Goal: Information Seeking & Learning: Find specific fact

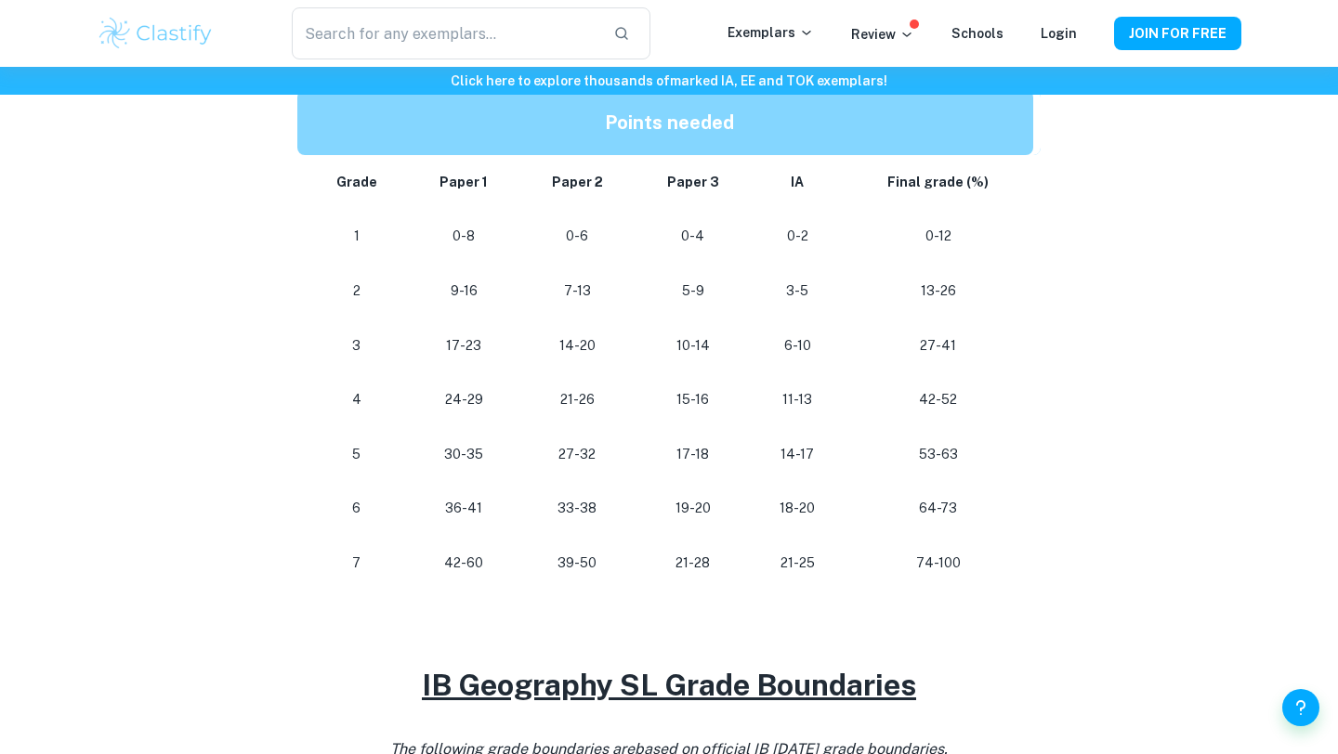
scroll to position [988, 0]
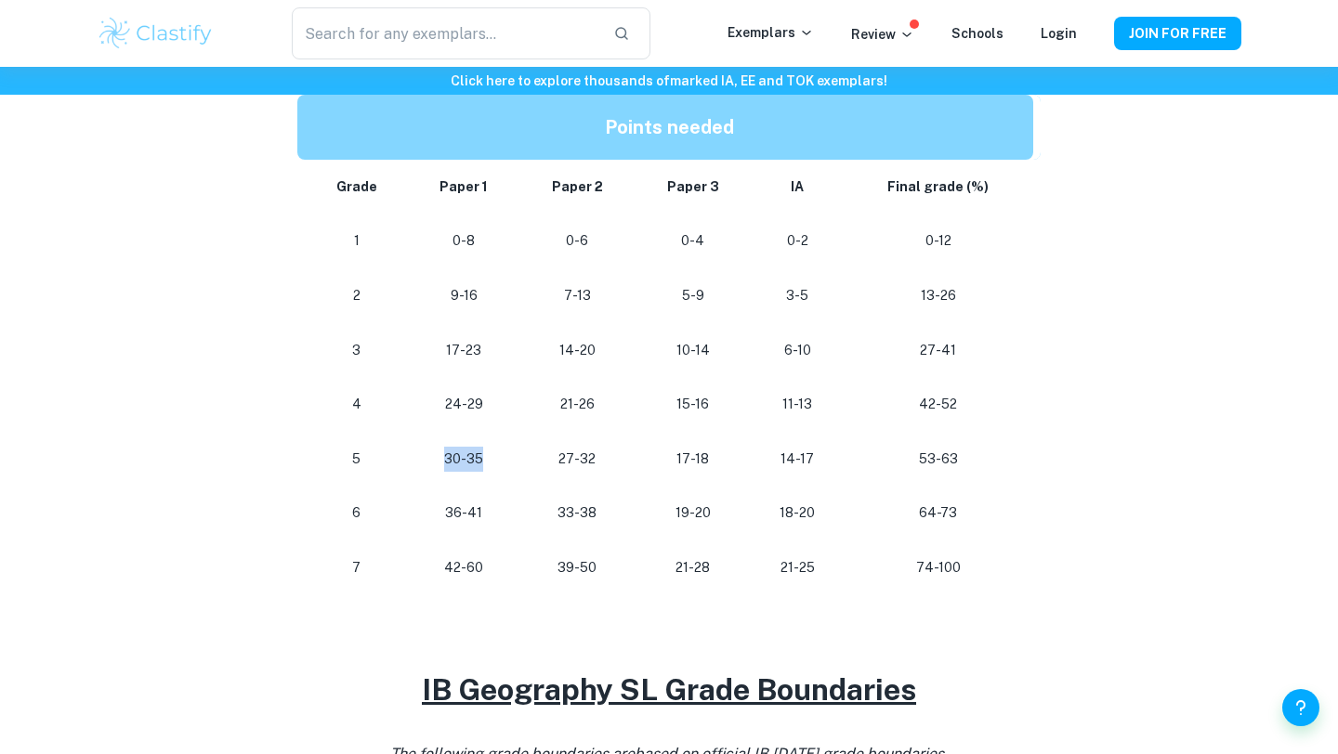
drag, startPoint x: 489, startPoint y: 456, endPoint x: 445, endPoint y: 455, distance: 43.7
click at [445, 455] on p "30-35" at bounding box center [465, 459] width 82 height 25
click at [478, 465] on p "30-35" at bounding box center [465, 459] width 82 height 25
drag, startPoint x: 485, startPoint y: 512, endPoint x: 441, endPoint y: 512, distance: 43.7
click at [441, 512] on p "36-41" at bounding box center [465, 513] width 82 height 25
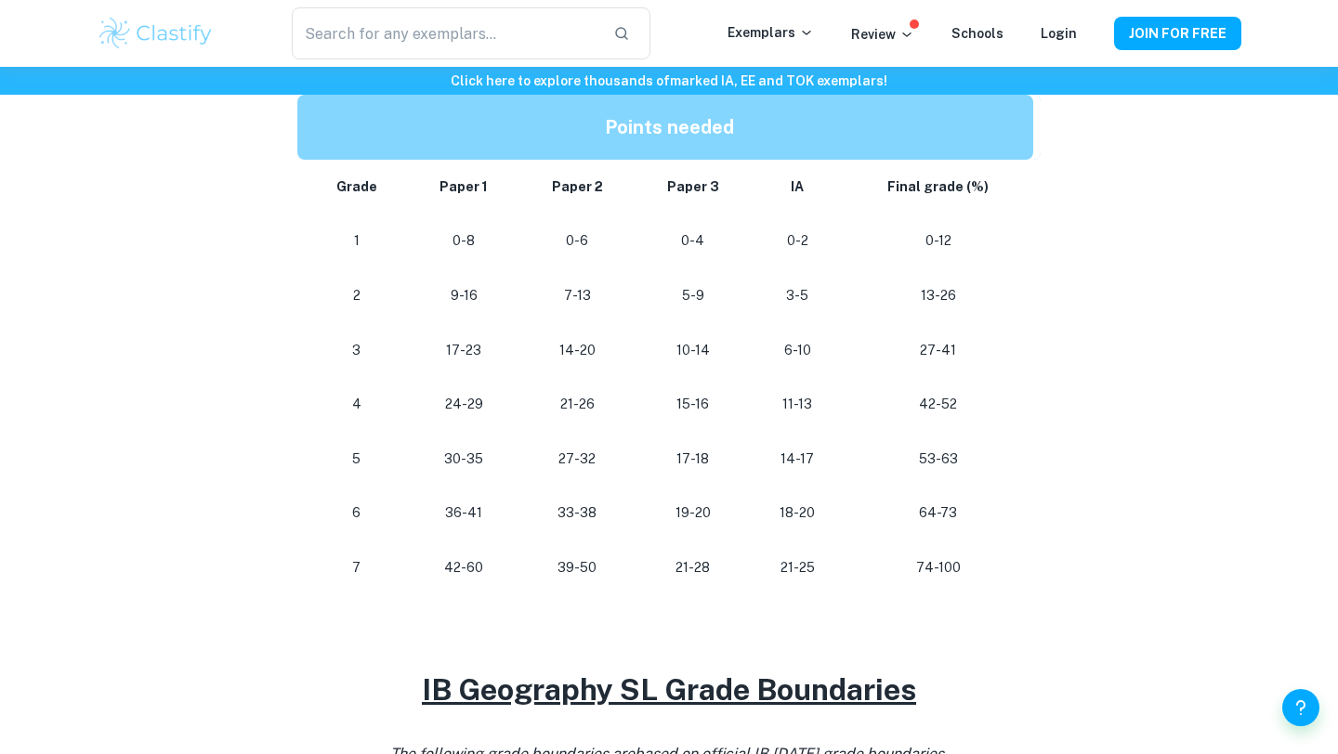
click at [462, 516] on p "36-41" at bounding box center [465, 513] width 82 height 25
drag, startPoint x: 817, startPoint y: 516, endPoint x: 803, endPoint y: 516, distance: 14.9
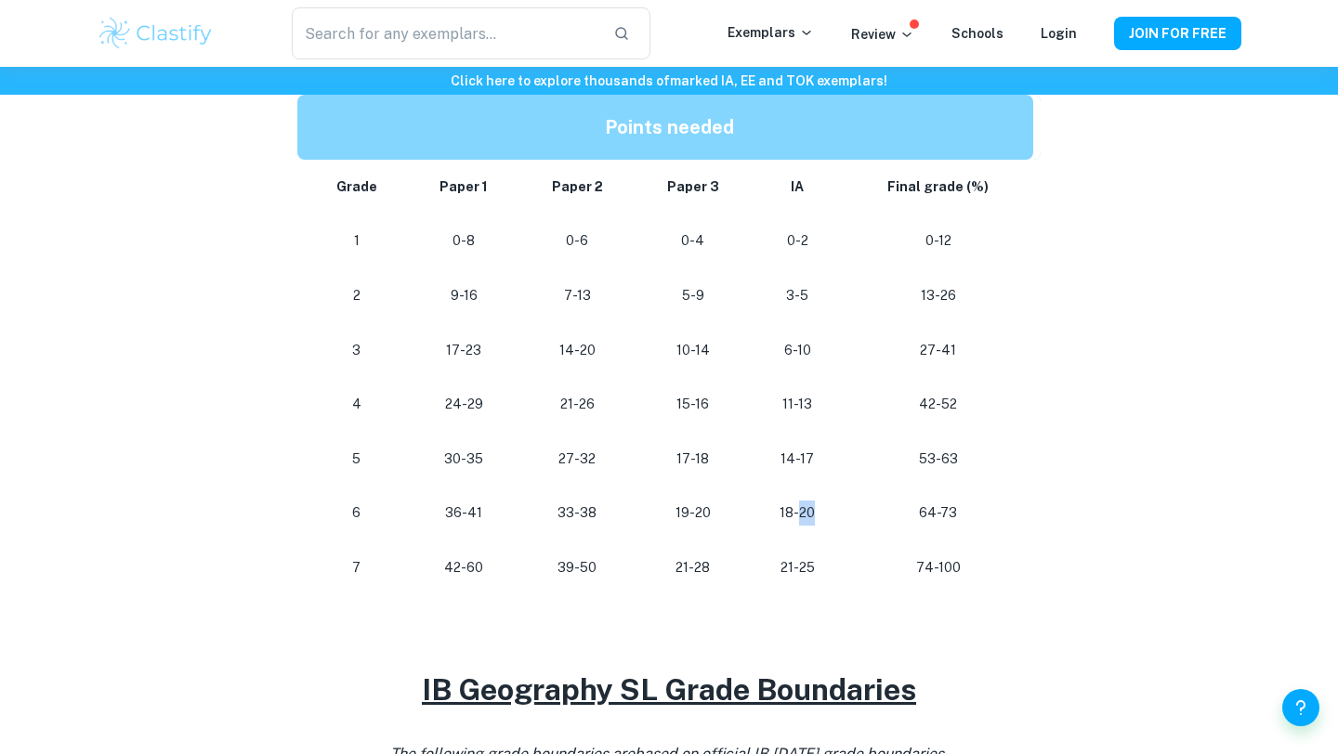
click at [803, 516] on p "18-20" at bounding box center [796, 513] width 63 height 25
drag, startPoint x: 803, startPoint y: 516, endPoint x: 790, endPoint y: 516, distance: 12.1
click at [790, 516] on p "18-20" at bounding box center [796, 513] width 63 height 25
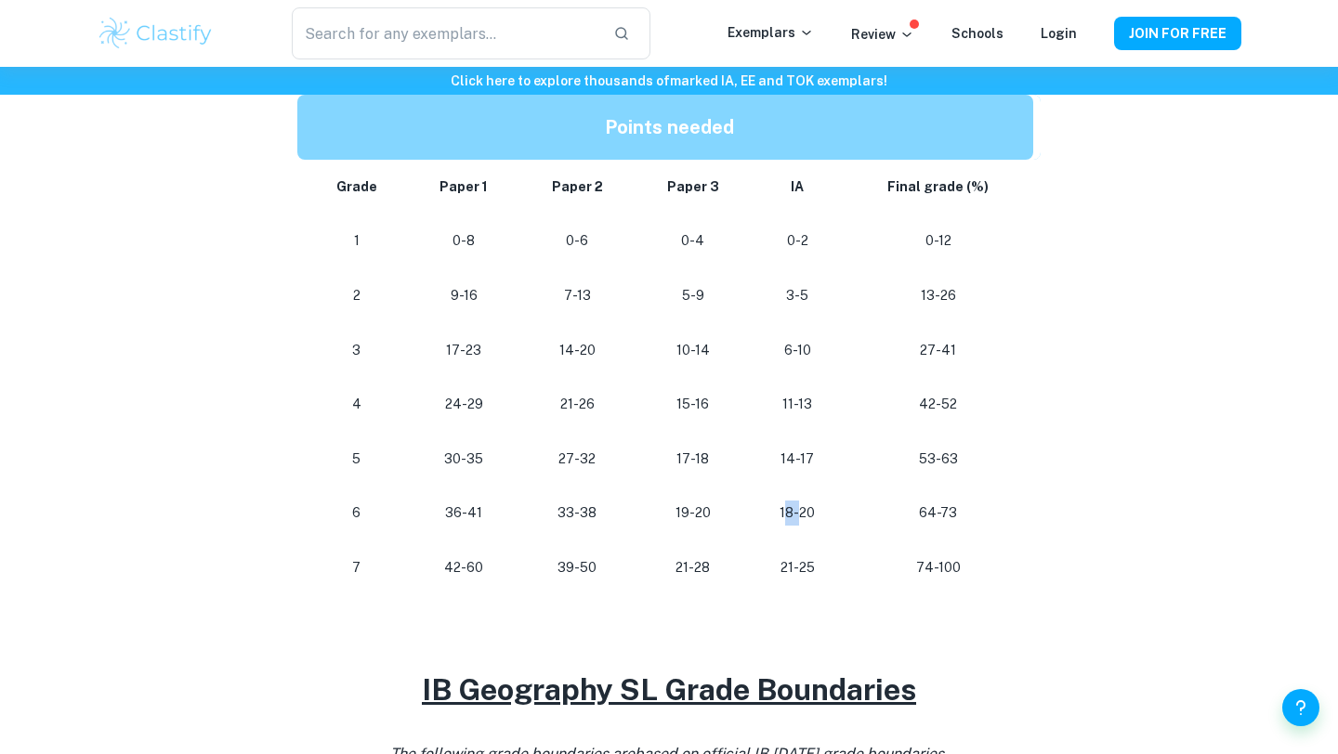
drag, startPoint x: 785, startPoint y: 515, endPoint x: 799, endPoint y: 515, distance: 13.9
click at [799, 515] on p "18-20" at bounding box center [796, 513] width 63 height 25
click at [794, 515] on p "18-20" at bounding box center [796, 513] width 63 height 25
drag, startPoint x: 822, startPoint y: 515, endPoint x: 780, endPoint y: 520, distance: 42.2
click at [780, 519] on p "18-20" at bounding box center [796, 513] width 63 height 25
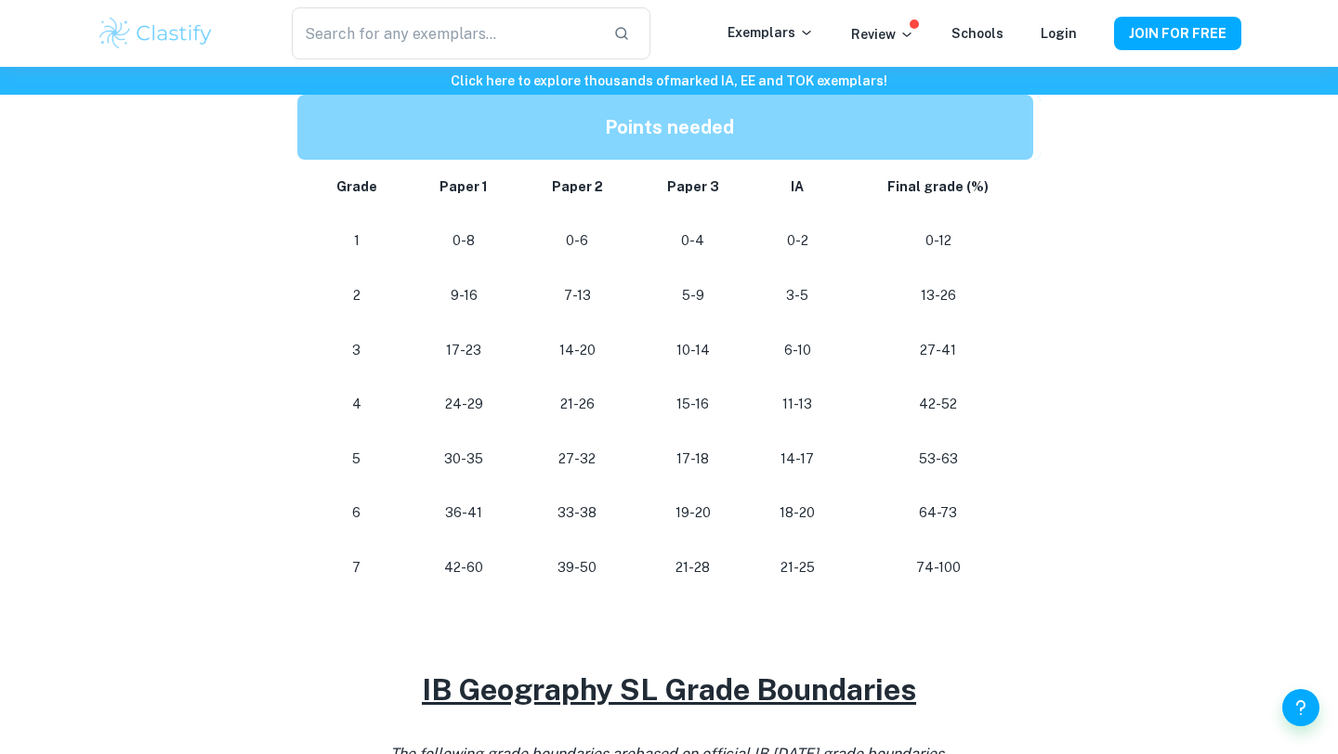
click at [794, 513] on p "18-20" at bounding box center [796, 513] width 63 height 25
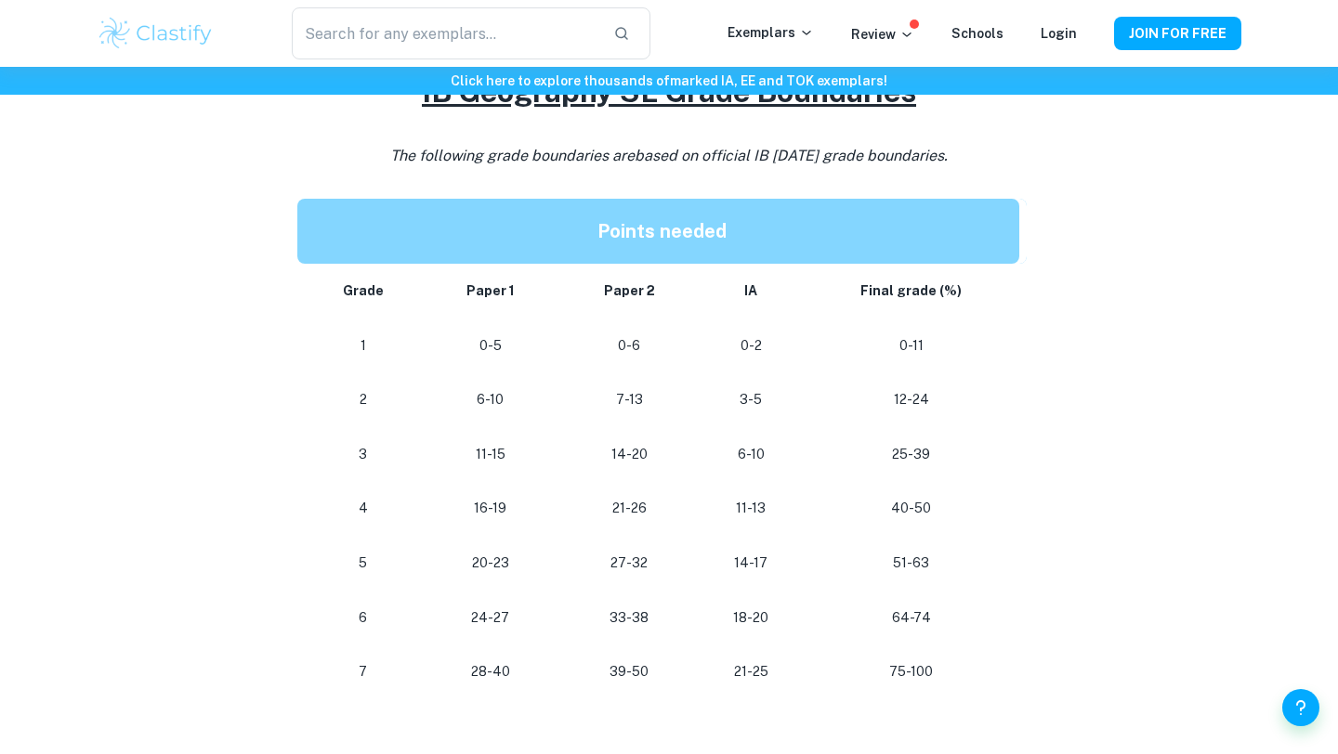
scroll to position [1627, 0]
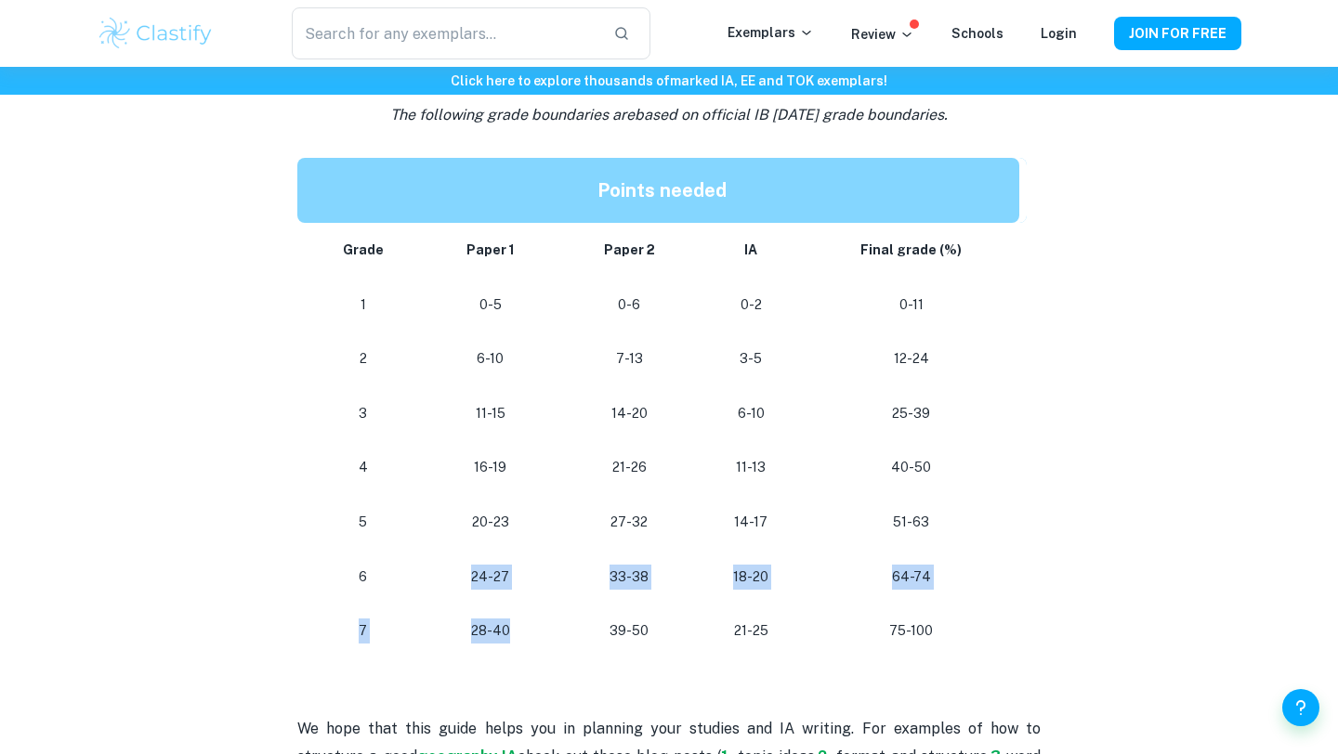
drag, startPoint x: 510, startPoint y: 634, endPoint x: 456, endPoint y: 560, distance: 91.8
click at [456, 560] on tbody "Grade Paper 1 Paper 2 IA Final grade (%) 1 0-5 0-6 0-2 0-11 2 6-10 7-13 3-5 12-…" at bounding box center [661, 441] width 729 height 436
click at [456, 560] on td "24-27" at bounding box center [490, 577] width 138 height 55
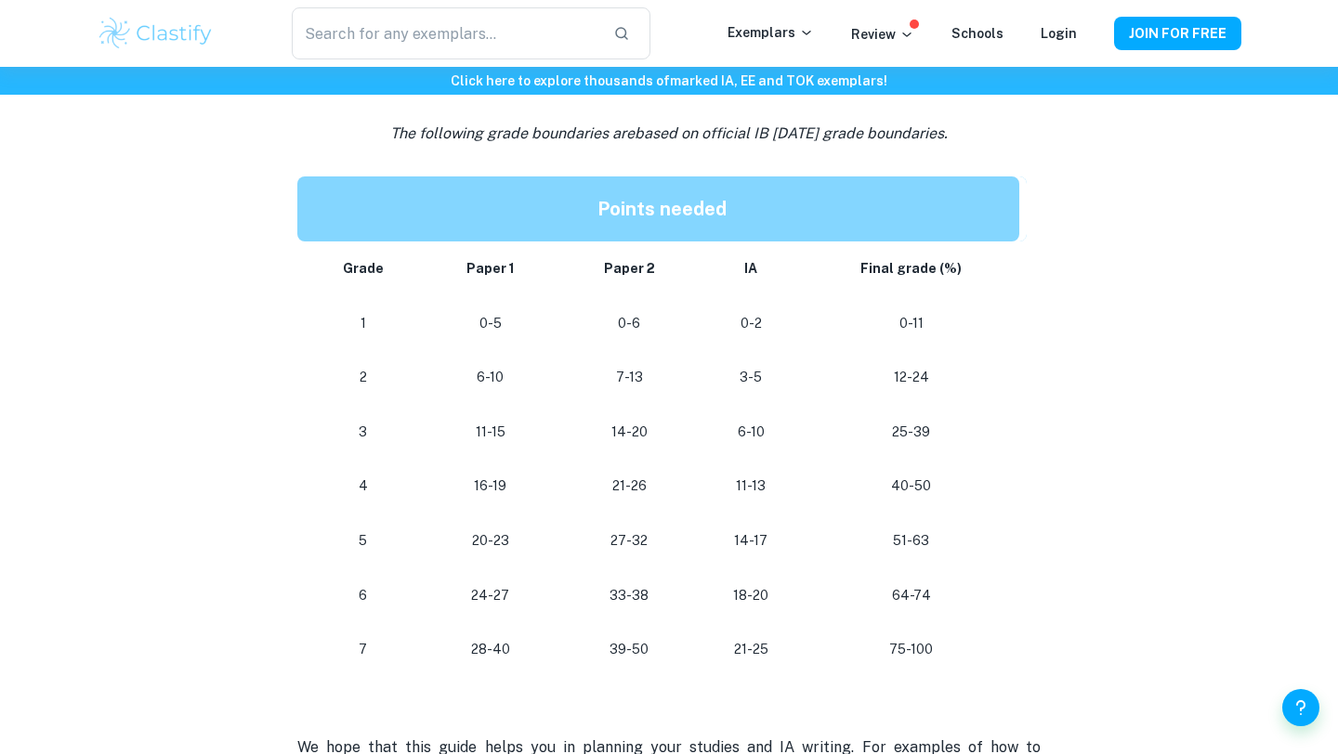
scroll to position [1607, 0]
